Goal: Task Accomplishment & Management: Use online tool/utility

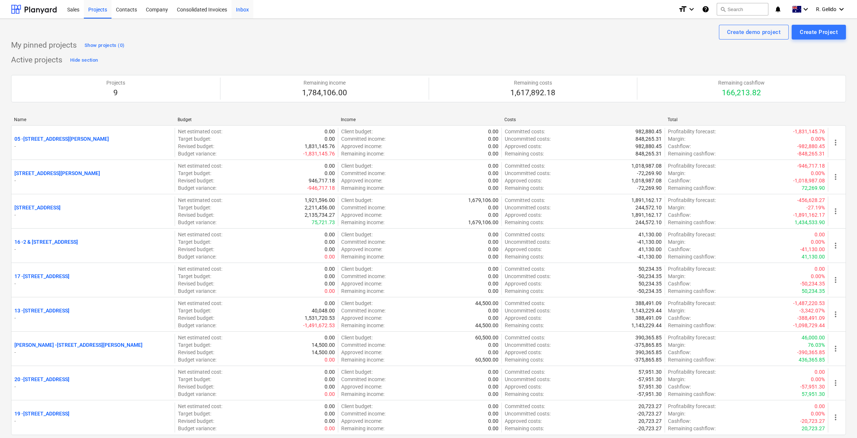
click at [247, 6] on div "Inbox" at bounding box center [242, 9] width 22 height 19
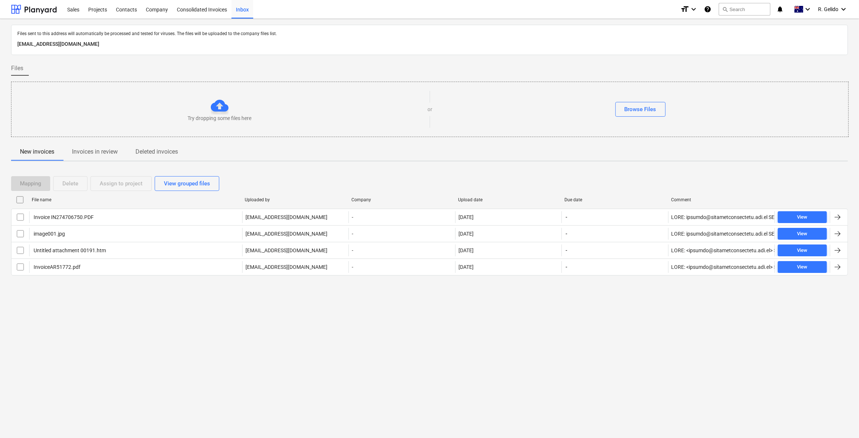
click at [196, 326] on div "Files sent to this address will automatically be processed and tested for virus…" at bounding box center [429, 228] width 859 height 419
drag, startPoint x: 397, startPoint y: 345, endPoint x: 416, endPoint y: 333, distance: 22.9
click at [397, 346] on div "Files sent to this address will automatically be processed and tested for virus…" at bounding box center [429, 228] width 859 height 419
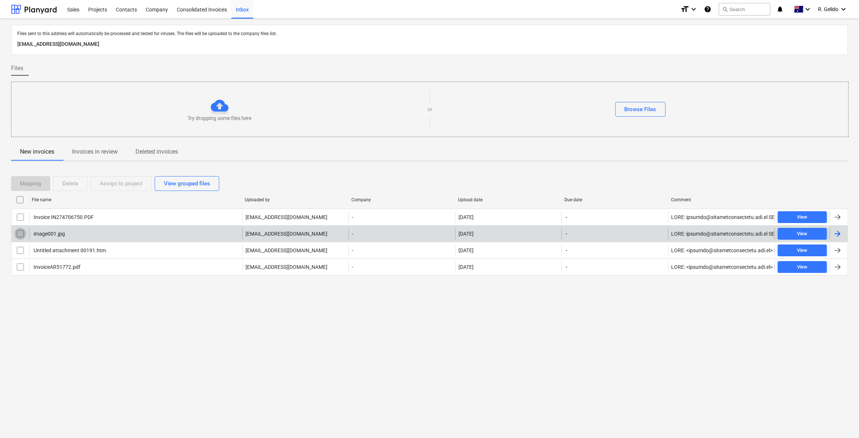
click at [17, 230] on input "checkbox" at bounding box center [20, 234] width 12 height 12
click at [74, 183] on div "Delete" at bounding box center [70, 184] width 16 height 10
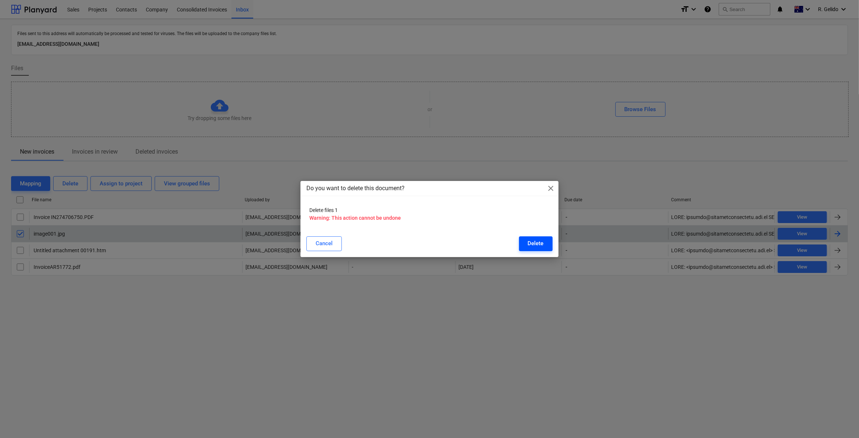
click at [542, 244] on div "Delete" at bounding box center [536, 244] width 16 height 10
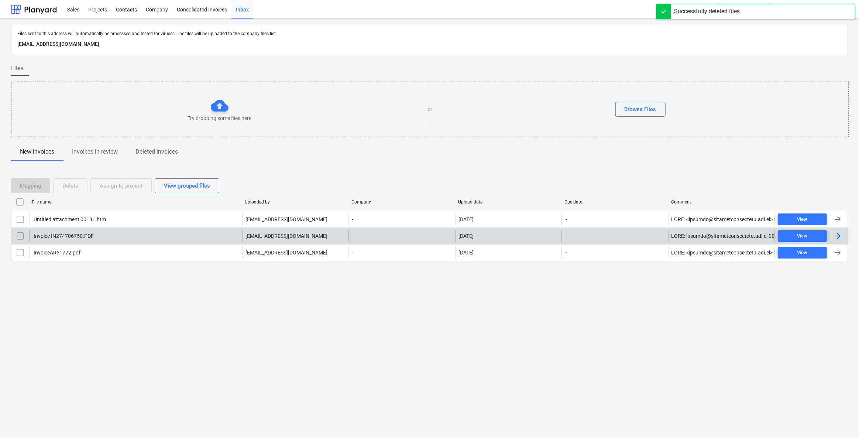
click at [292, 323] on div "Files sent to this address will automatically be processed and tested for virus…" at bounding box center [429, 228] width 859 height 419
click at [136, 236] on div "Invoice IN274706750.PDF" at bounding box center [135, 236] width 213 height 12
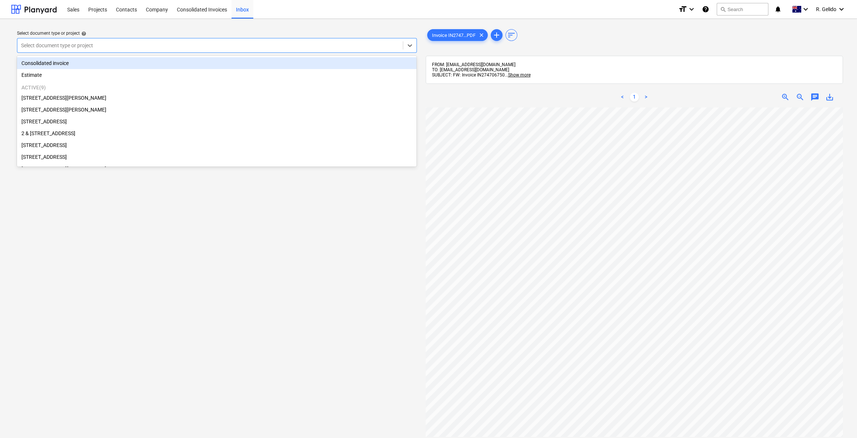
click at [285, 51] on div "Select document type or project" at bounding box center [217, 45] width 400 height 15
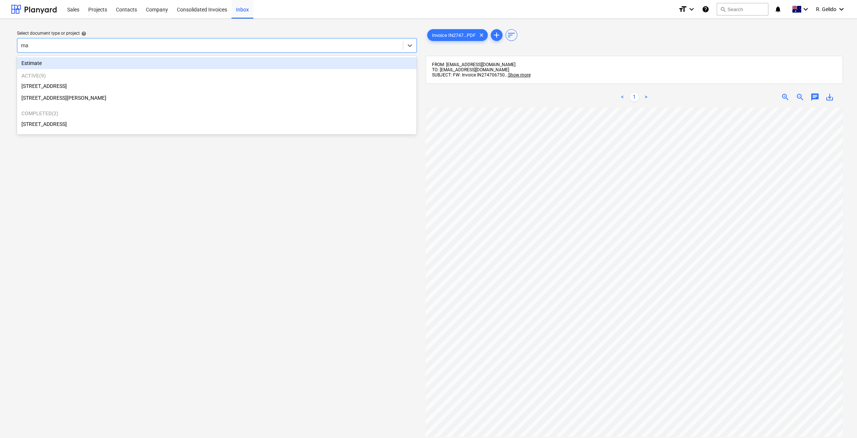
type input "mar"
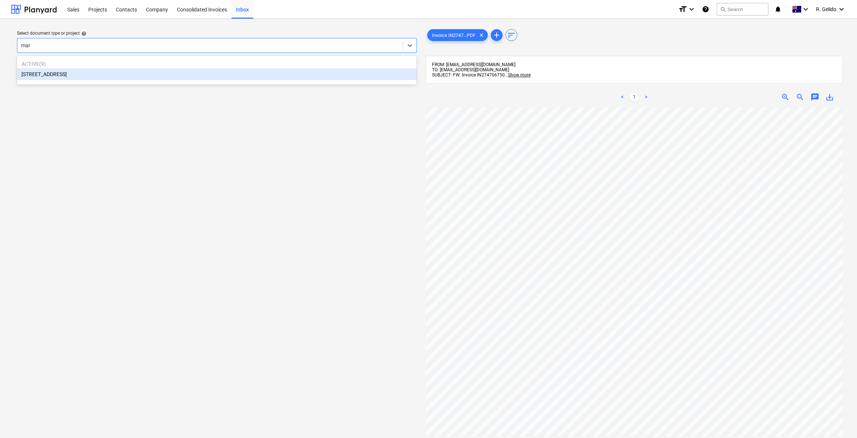
click at [91, 79] on div "[STREET_ADDRESS]" at bounding box center [216, 74] width 399 height 12
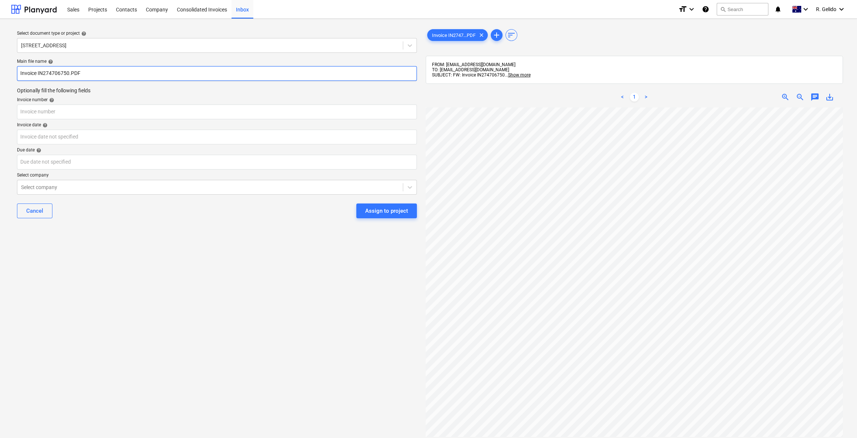
click at [18, 72] on input "Invoice IN274706750.PDF" at bounding box center [217, 73] width 400 height 15
click at [92, 76] on input "Harvey Norman Invoice IN274706750.PDF" at bounding box center [217, 73] width 400 height 15
type input "Harvey Norman Invoice IN274706750.PDF"
click at [60, 119] on input "text" at bounding box center [217, 111] width 400 height 15
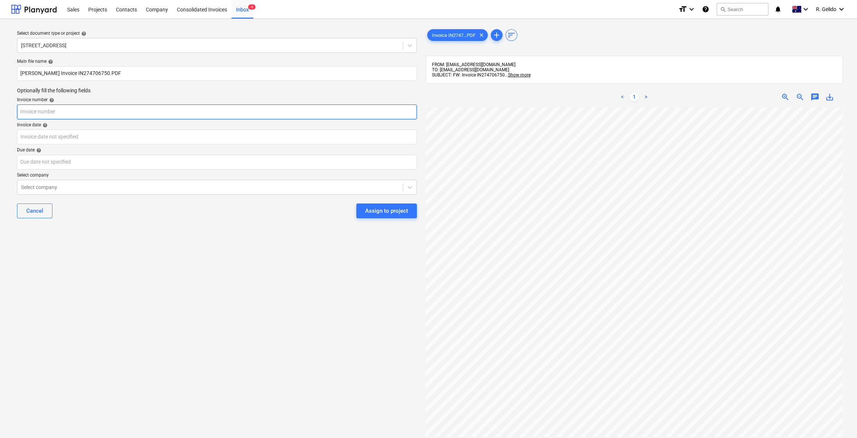
paste input "IN274706750"
type input "IN274706750"
click at [66, 140] on body "Sales Projects Contacts Company Consolidated Invoices Inbox 6 format_size keybo…" at bounding box center [428, 219] width 857 height 438
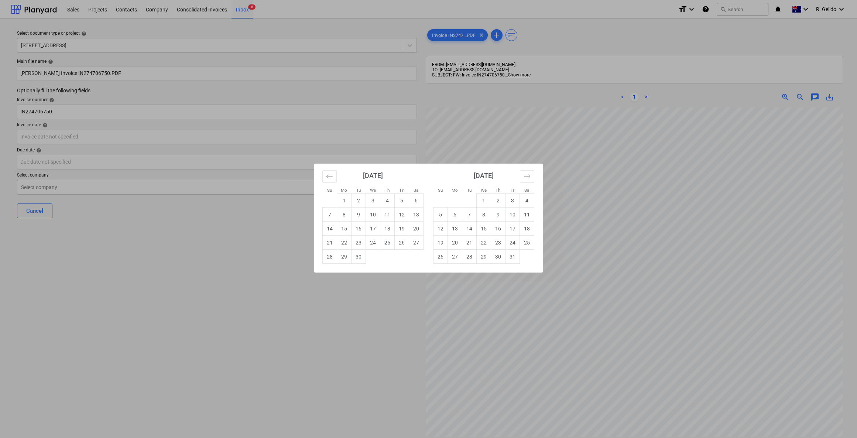
click at [251, 309] on div "Su Mo Tu We Th Fr Sa Su Mo Tu We Th Fr Sa August 2025 1 2 3 4 5 6 7 8 9 10 11 1…" at bounding box center [428, 219] width 857 height 438
click at [110, 133] on body "Sales Projects Contacts Company Consolidated Invoices Inbox 6 format_size keybo…" at bounding box center [428, 219] width 857 height 438
click at [267, 270] on div "Su Mo Tu We Th Fr Sa Su Mo Tu We Th Fr Sa August 2025 1 2 3 4 5 6 7 8 9 10 11 1…" at bounding box center [428, 219] width 857 height 438
click at [136, 137] on body "Sales Projects Contacts Company Consolidated Invoices Inbox 6 format_size keybo…" at bounding box center [428, 219] width 857 height 438
click at [174, 249] on div "Su Mo Tu We Th Fr Sa Su Mo Tu We Th Fr Sa August 2025 1 2 3 4 5 6 7 8 9 10 11 1…" at bounding box center [428, 219] width 857 height 438
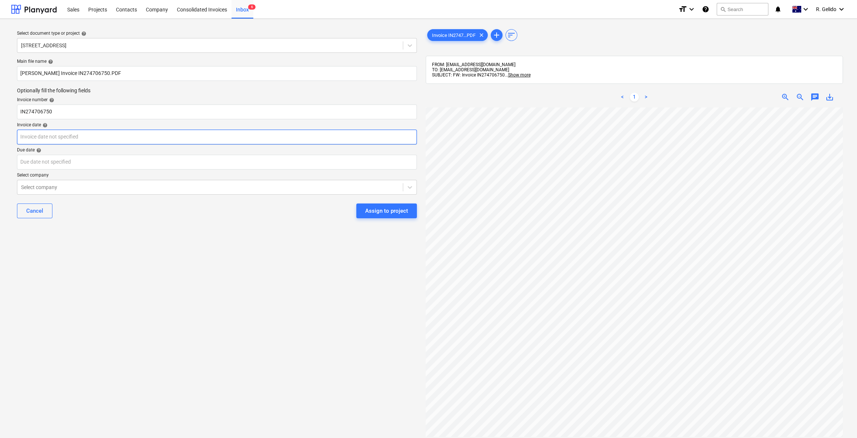
click at [77, 136] on body "Sales Projects Contacts Company Consolidated Invoices Inbox 6 format_size keybo…" at bounding box center [428, 219] width 857 height 438
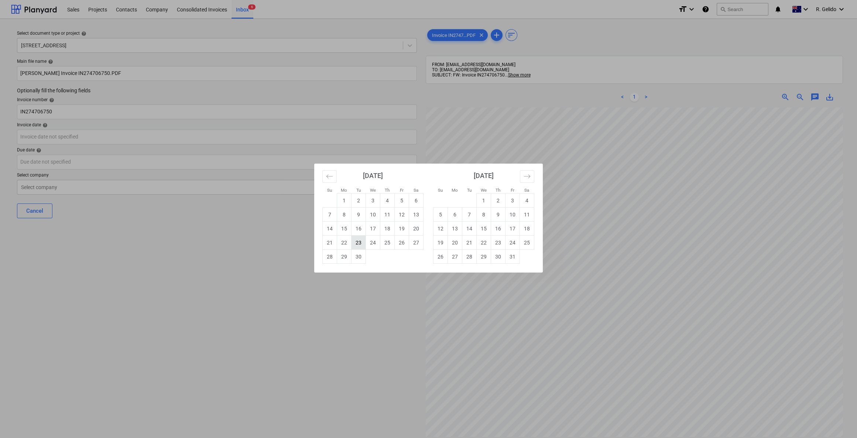
click at [356, 245] on td "23" at bounding box center [358, 243] width 14 height 14
type input "23 Sep 2025"
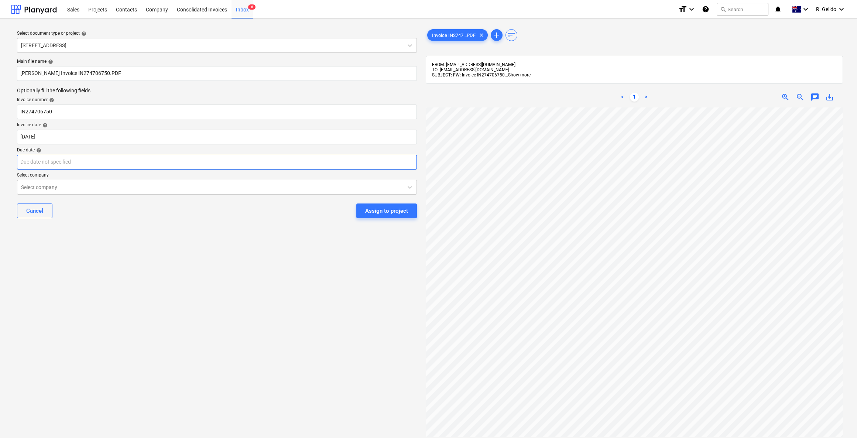
click at [80, 161] on body "Sales Projects Contacts Company Consolidated Invoices Inbox 6 format_size keybo…" at bounding box center [428, 219] width 857 height 438
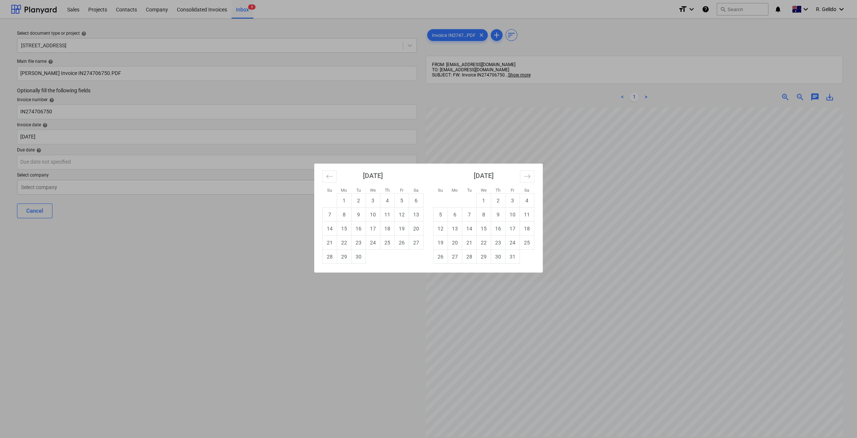
click at [198, 305] on div "Su Mo Tu We Th Fr Sa Su Mo Tu We Th Fr Sa August 2025 1 2 3 4 5 6 7 8 9 10 11 1…" at bounding box center [428, 219] width 857 height 438
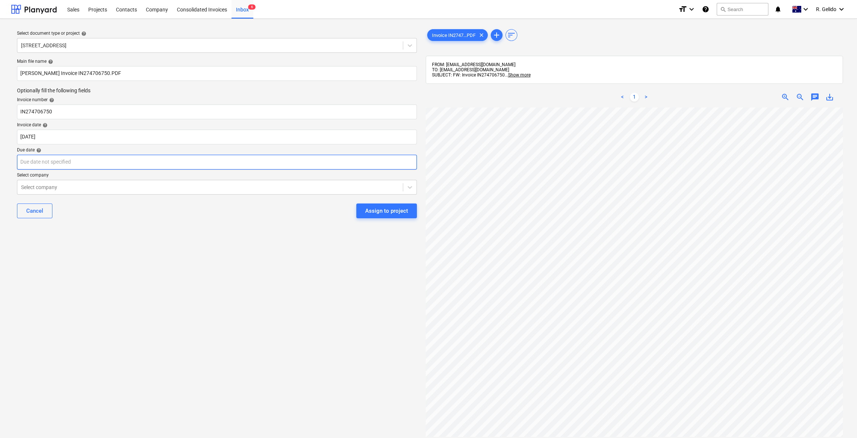
click at [99, 166] on body "Sales Projects Contacts Company Consolidated Invoices Inbox 6 format_size keybo…" at bounding box center [428, 219] width 857 height 438
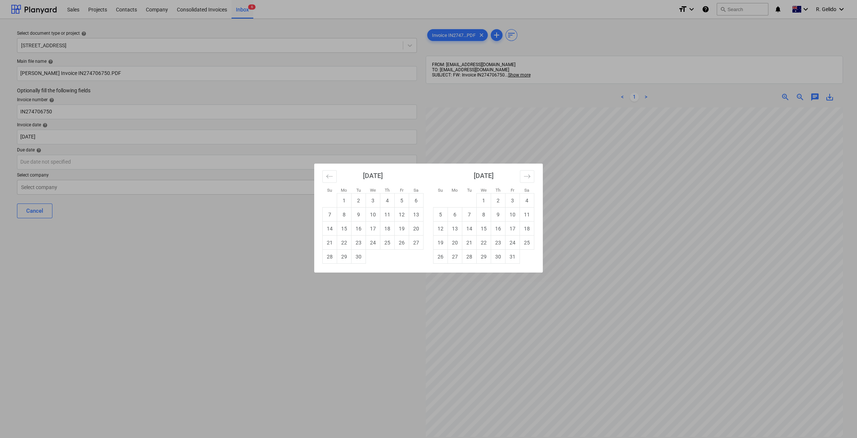
drag, startPoint x: 242, startPoint y: 329, endPoint x: 143, endPoint y: 226, distance: 142.3
click at [229, 316] on div "Su Mo Tu We Th Fr Sa Su Mo Tu We Th Fr Sa August 2025 1 2 3 4 5 6 7 8 9 10 11 1…" at bounding box center [428, 219] width 857 height 438
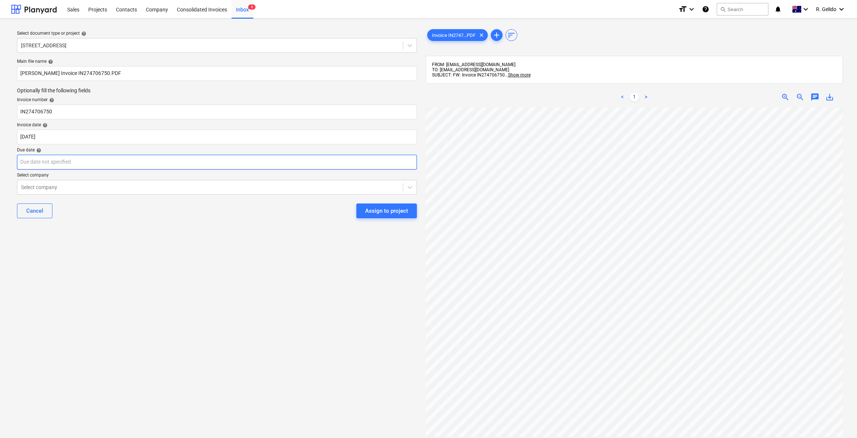
click at [96, 159] on body "Sales Projects Contacts Company Consolidated Invoices Inbox 6 format_size keybo…" at bounding box center [428, 219] width 857 height 438
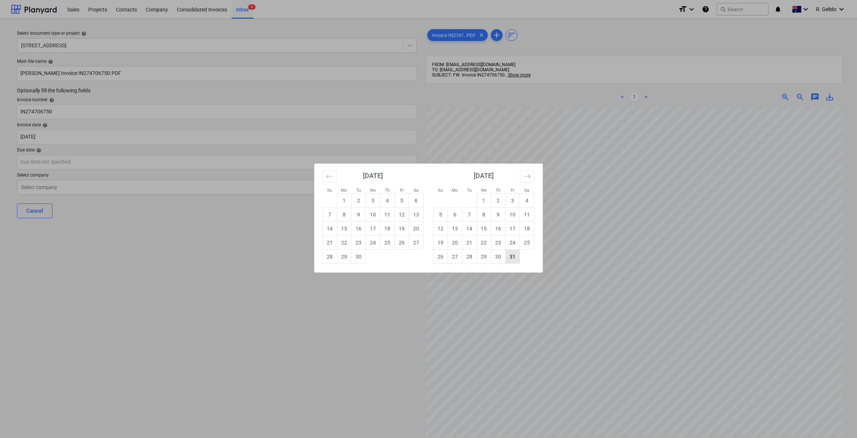
click at [507, 255] on td "31" at bounding box center [512, 257] width 14 height 14
type input "31 Oct 2025"
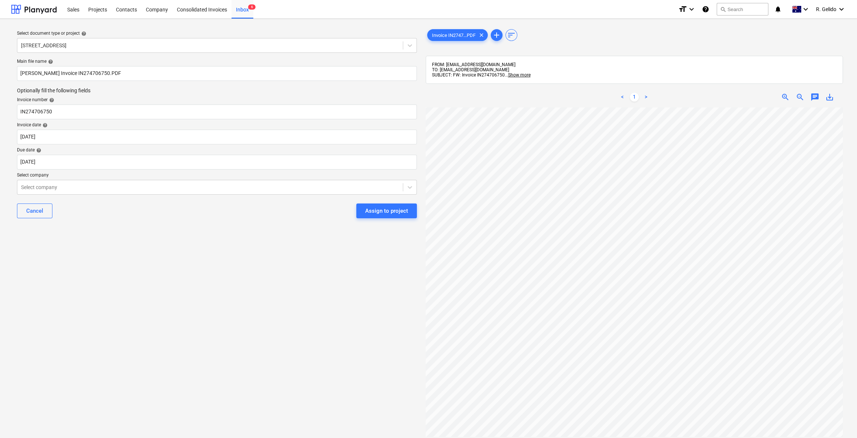
click at [111, 234] on div "Select document type or project help 2 Kaga Place, Marsfield Main file name hel…" at bounding box center [217, 276] width 412 height 503
click at [83, 183] on div at bounding box center [210, 186] width 378 height 7
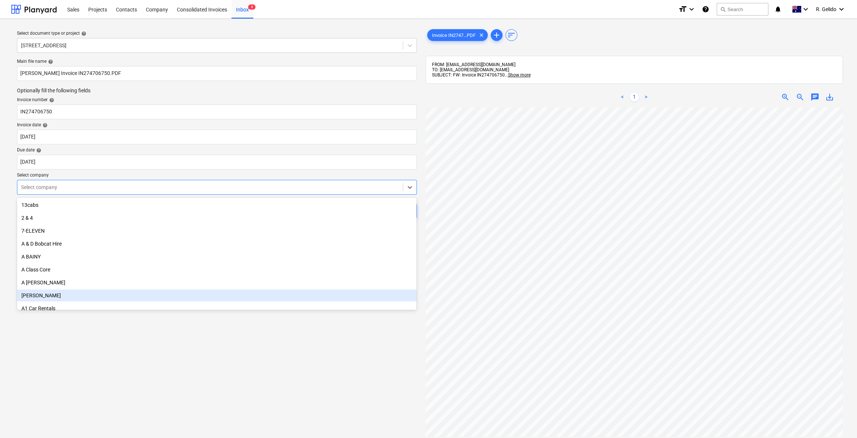
drag, startPoint x: 144, startPoint y: 360, endPoint x: 120, endPoint y: 280, distance: 83.6
click at [144, 357] on div "Select document type or project help 2 Kaga Place, Marsfield Main file name hel…" at bounding box center [217, 276] width 412 height 503
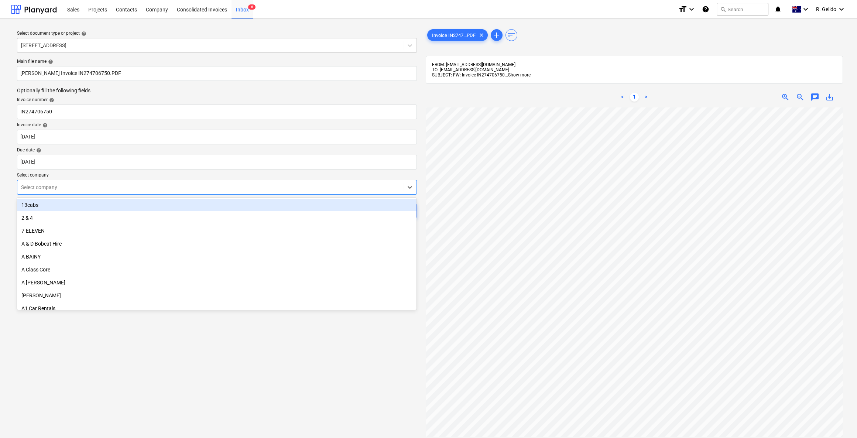
click at [80, 187] on div at bounding box center [210, 186] width 378 height 7
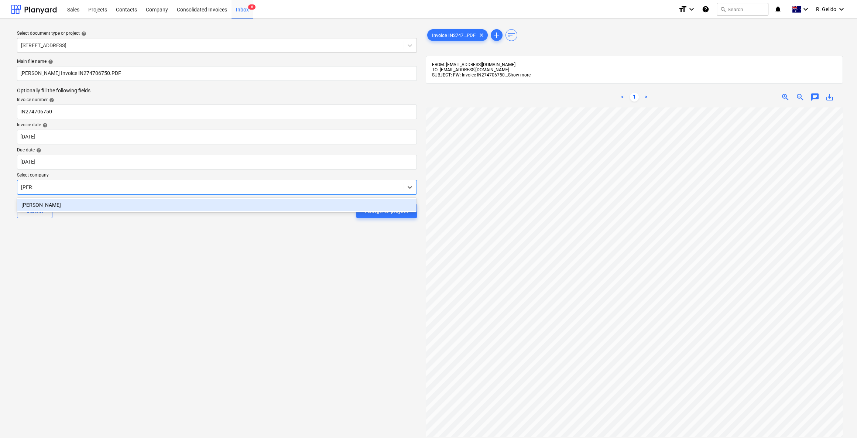
type input "harvey"
click at [94, 208] on div "HARVEY NORMAN" at bounding box center [216, 205] width 399 height 12
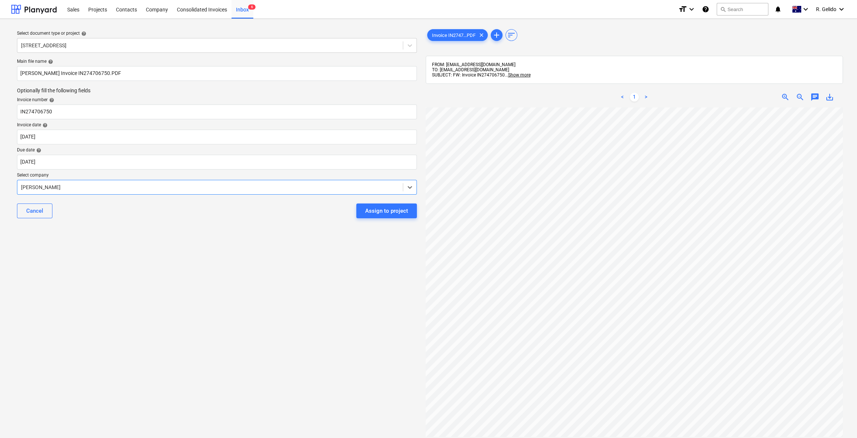
click at [149, 273] on div "Select document type or project help 2 Kaga Place, Marsfield Main file name hel…" at bounding box center [217, 276] width 412 height 503
click at [387, 211] on div "Assign to project" at bounding box center [386, 211] width 43 height 10
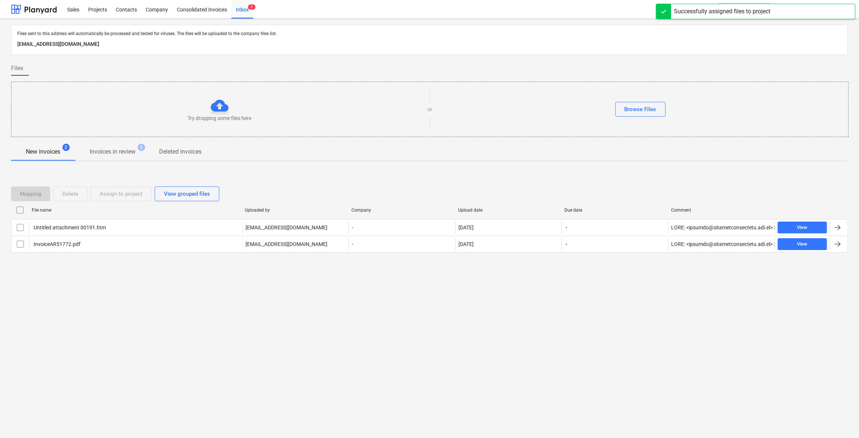
click at [175, 305] on div "Files sent to this address will automatically be processed and tested for virus…" at bounding box center [429, 228] width 859 height 419
click at [89, 8] on div "Projects" at bounding box center [98, 9] width 28 height 19
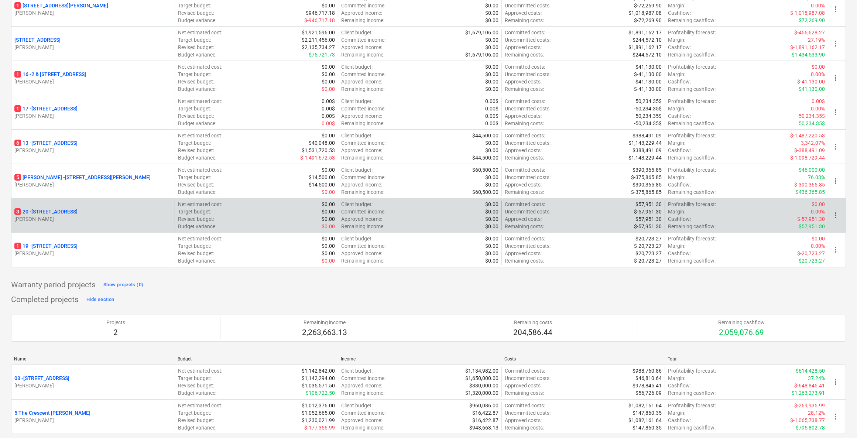
scroll to position [112, 0]
